Goal: Check status

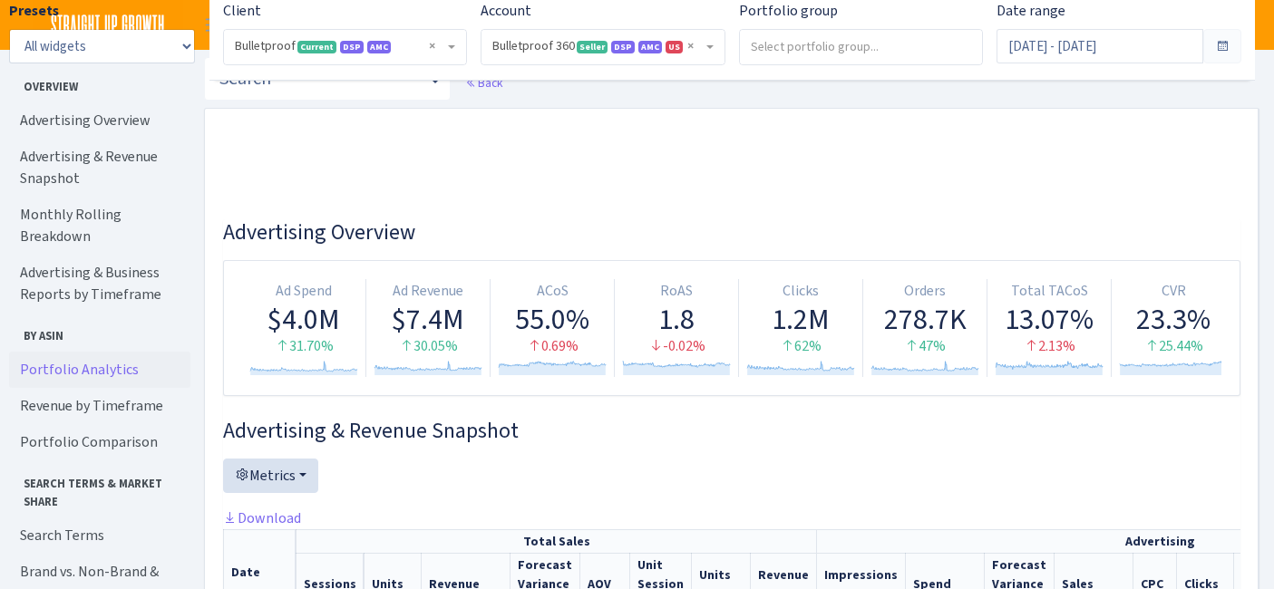
select select "3235730245795869"
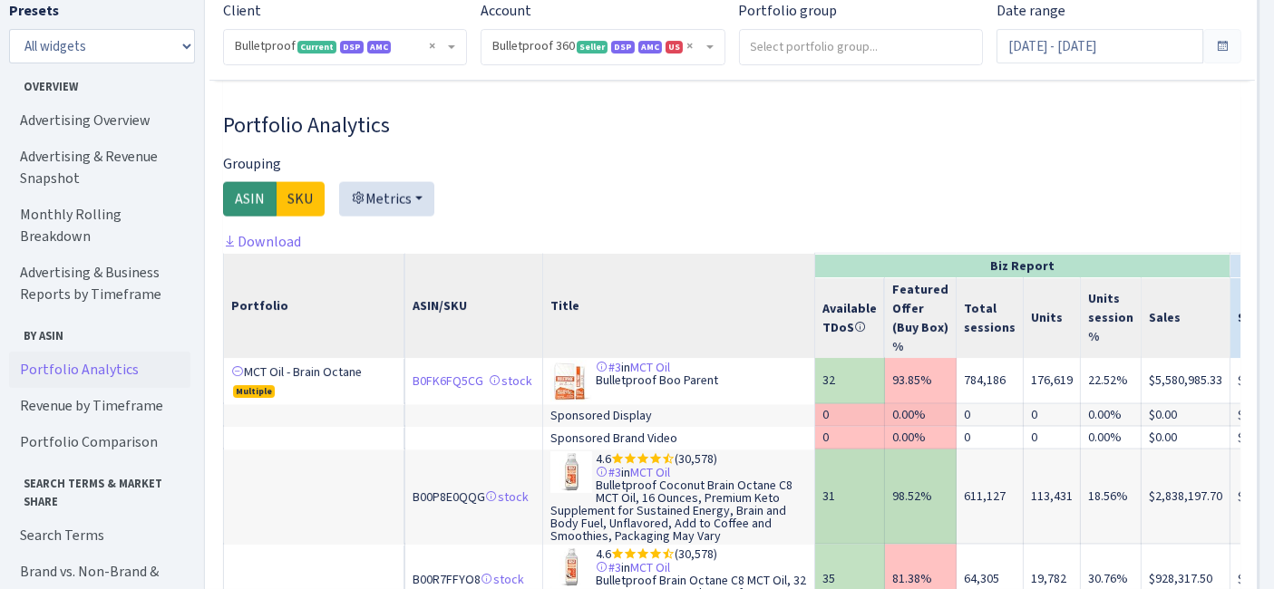
scroll to position [3223, 354]
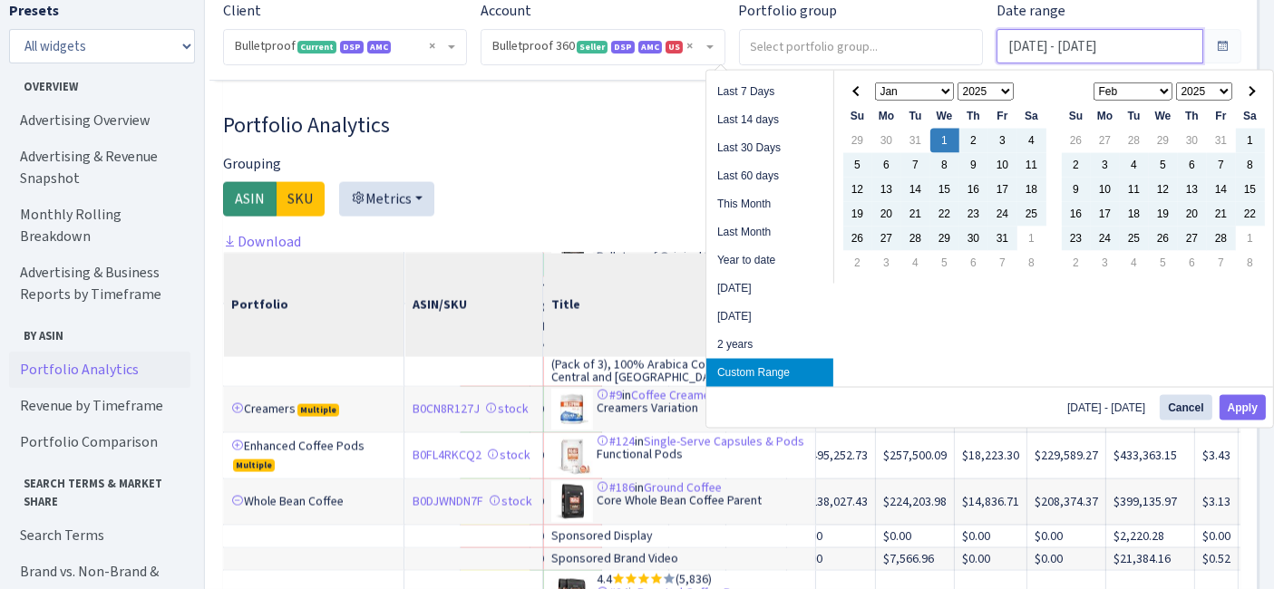
click at [1101, 51] on input "[DATE] - [DATE]" at bounding box center [1099, 46] width 206 height 34
click at [763, 231] on li "Last Month" at bounding box center [769, 232] width 127 height 28
type input "[DATE] - [DATE]"
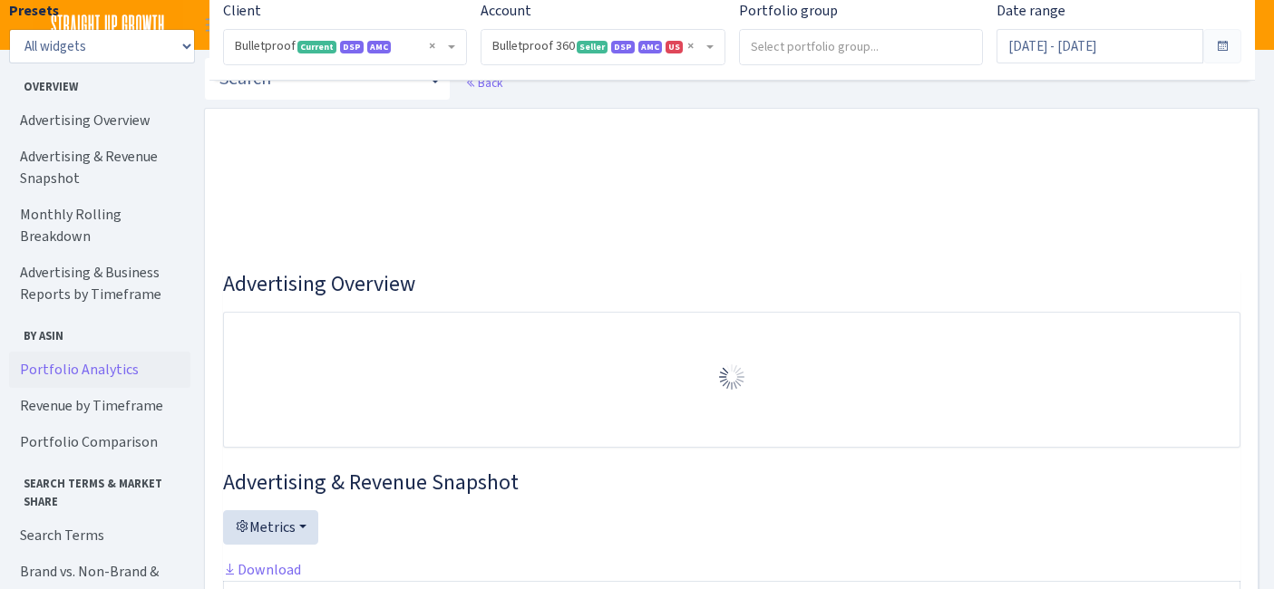
select select "3235730245795869"
